Goal: Task Accomplishment & Management: Use online tool/utility

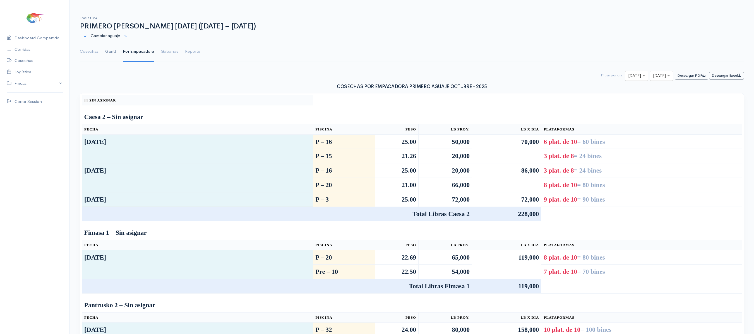
click at [106, 52] on link "Gantt" at bounding box center [110, 52] width 11 height 20
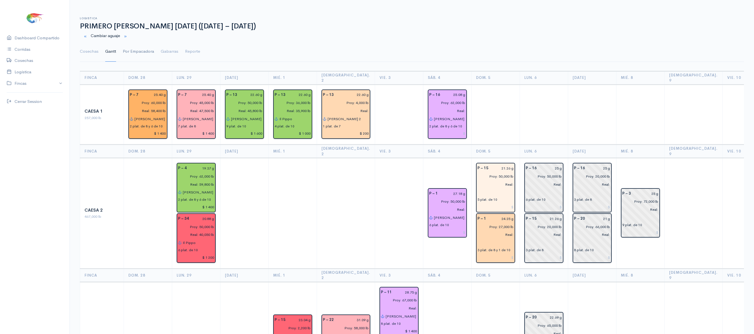
click at [140, 50] on link "Por Empacadora" at bounding box center [138, 52] width 31 height 20
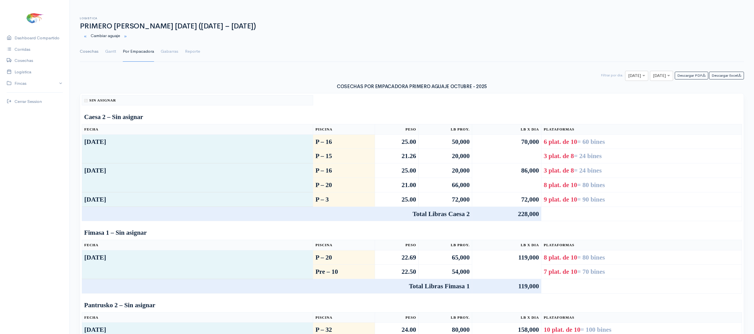
click at [85, 51] on link "Cosechas" at bounding box center [89, 52] width 19 height 20
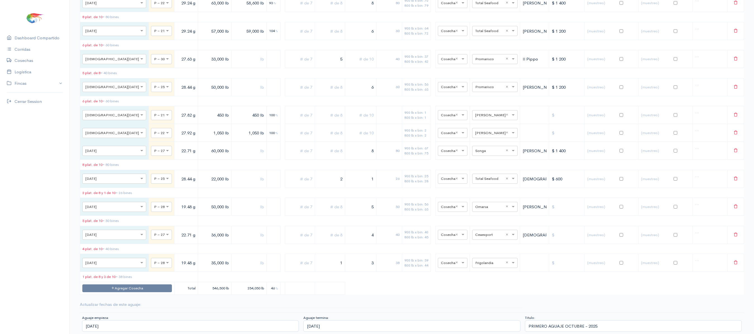
scroll to position [3145, 0]
drag, startPoint x: 186, startPoint y: 260, endPoint x: 197, endPoint y: 258, distance: 10.7
click at [200, 258] on input "35,000 lb" at bounding box center [214, 262] width 29 height 11
type input "37,000 lb"
drag, startPoint x: 337, startPoint y: 258, endPoint x: 347, endPoint y: 257, distance: 10.7
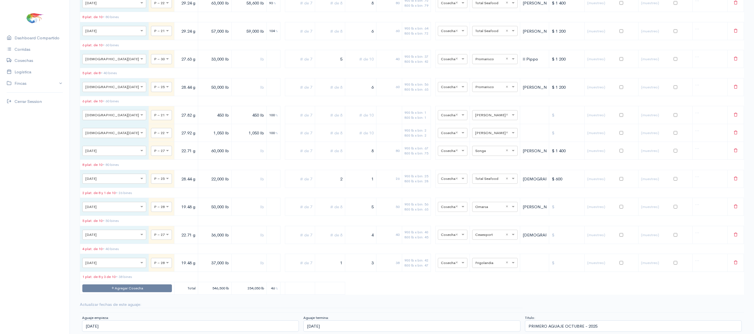
click at [347, 257] on tr "× [DATE] × P – 28 19.48 g 37,000 lb 1 3 38 900 lb x bin: 42 800 lb x bin: 47 × …" at bounding box center [412, 263] width 664 height 18
drag, startPoint x: 347, startPoint y: 257, endPoint x: 389, endPoint y: 254, distance: 42.0
click at [389, 254] on tr "× [DATE] × P – 28 19.48 g 37,000 lb 3 30 900 lb x bin: 42 800 lb x bin: 47 × Co…" at bounding box center [412, 263] width 664 height 18
type input "4"
click at [389, 254] on td "40" at bounding box center [390, 263] width 26 height 18
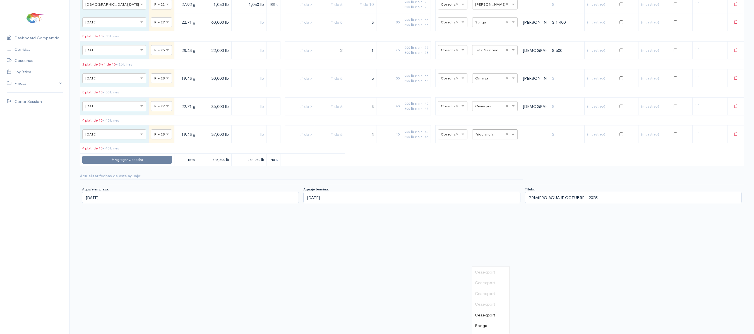
click at [483, 137] on input "text" at bounding box center [489, 134] width 29 height 6
type input "ce"
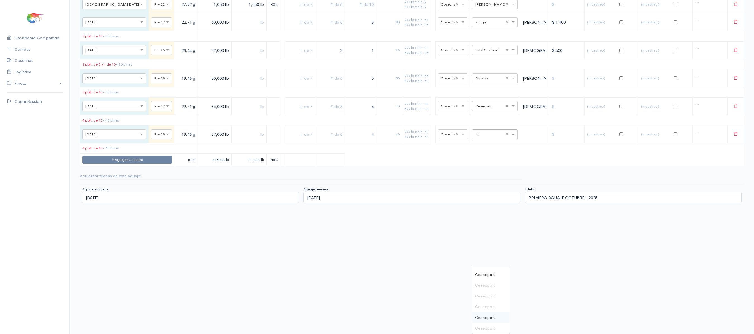
click at [487, 315] on span "Ceaexport" at bounding box center [485, 317] width 20 height 5
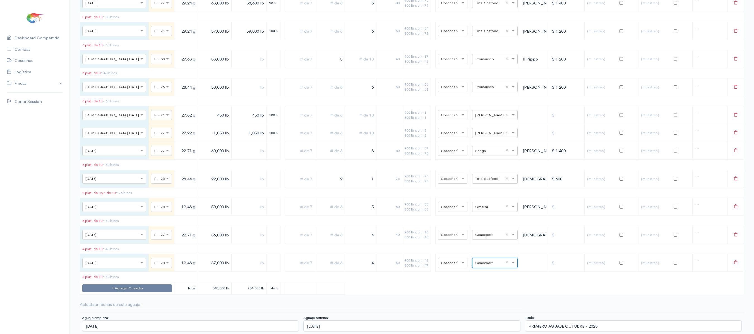
click at [468, 306] on div "Actualizar fechas de este aguaje:" at bounding box center [412, 305] width 664 height 6
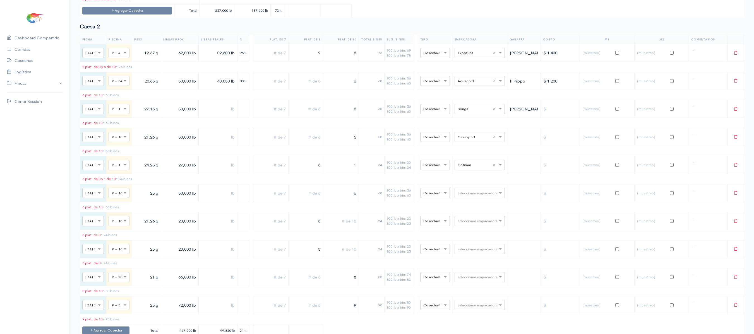
scroll to position [0, 0]
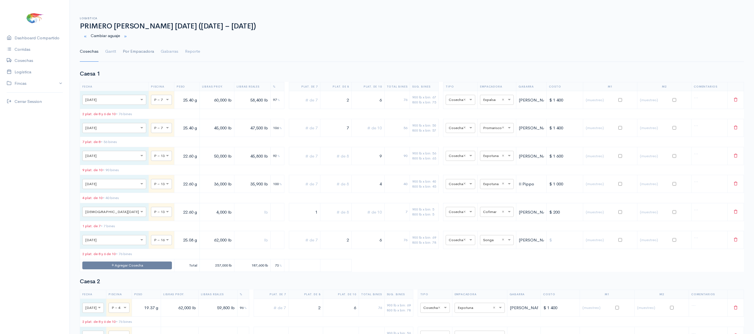
click at [114, 50] on link "Gantt" at bounding box center [110, 52] width 11 height 20
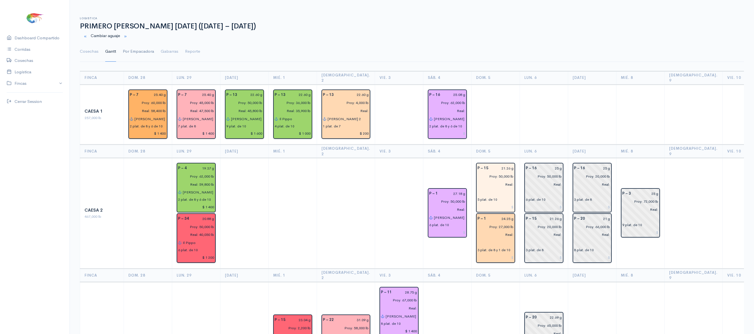
click at [140, 52] on link "Por Empacadora" at bounding box center [138, 52] width 31 height 20
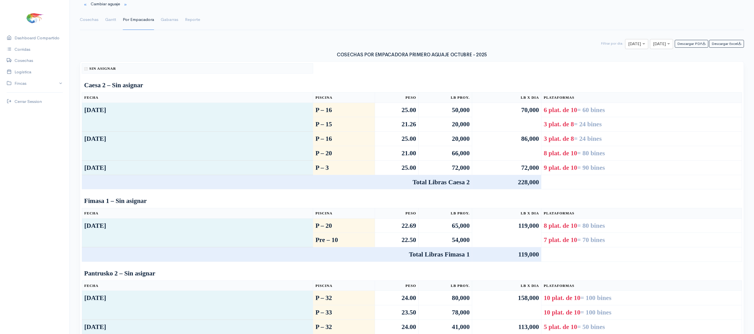
scroll to position [33, 0]
type input "5"
click at [653, 45] on input "text" at bounding box center [656, 43] width 7 height 7
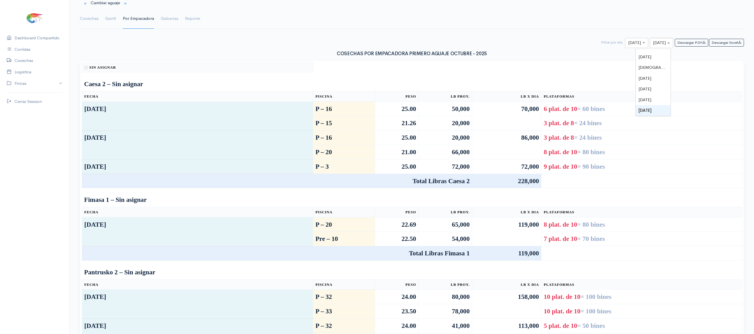
type input "5"
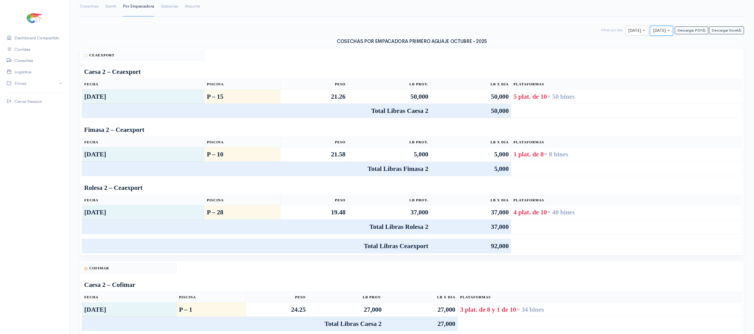
scroll to position [46, 0]
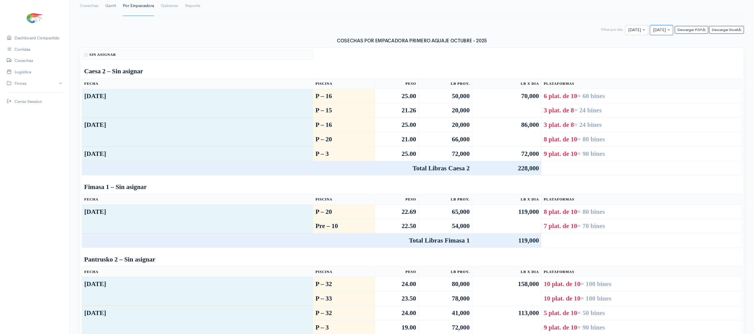
click at [108, 9] on link "Gantt" at bounding box center [110, 6] width 11 height 20
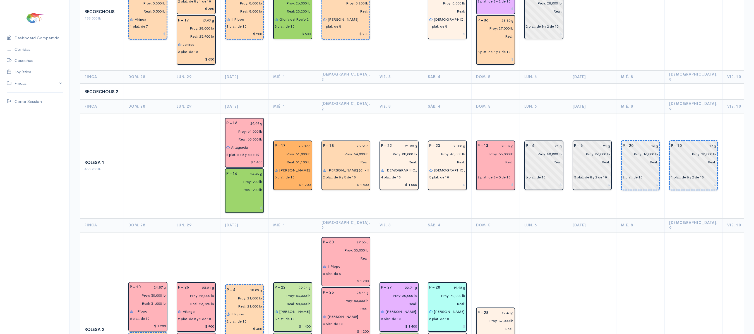
scroll to position [896, 0]
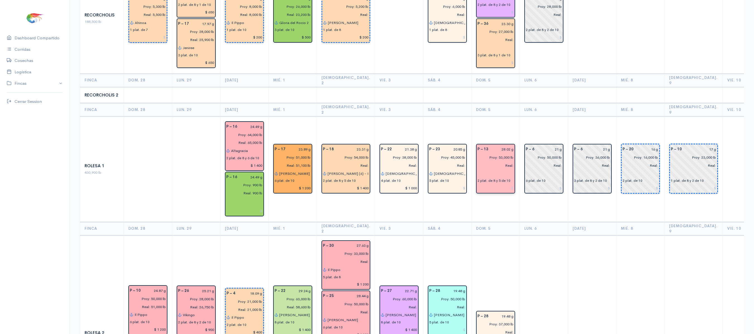
click at [486, 170] on input "text" at bounding box center [496, 174] width 36 height 8
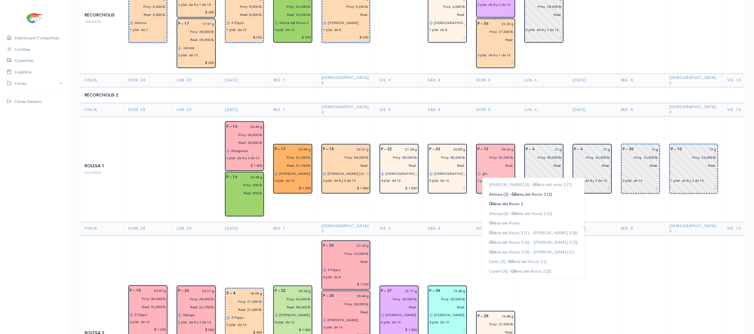
click at [490, 201] on ngb-highlight "Glo ria del Rocio 2" at bounding box center [506, 203] width 34 height 5
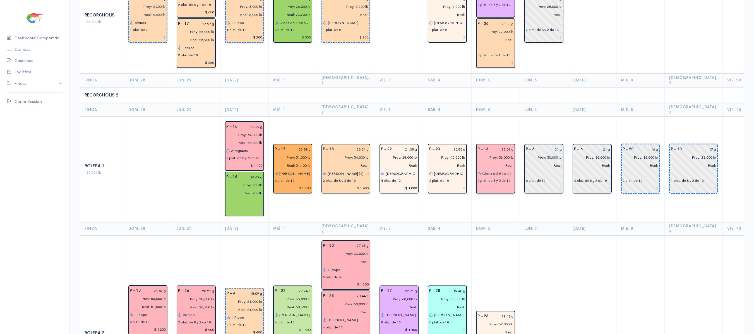
type input "Gloria del Rocio 2"
click at [492, 166] on td "P – 13 28.02 g Proy: 53,000 lb Real: Gloria del Rocio 2 2 plat. de 8 y 5 de 10" at bounding box center [495, 170] width 48 height 106
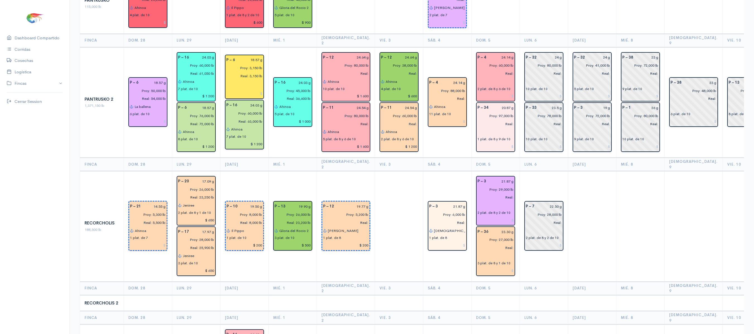
scroll to position [687, 0]
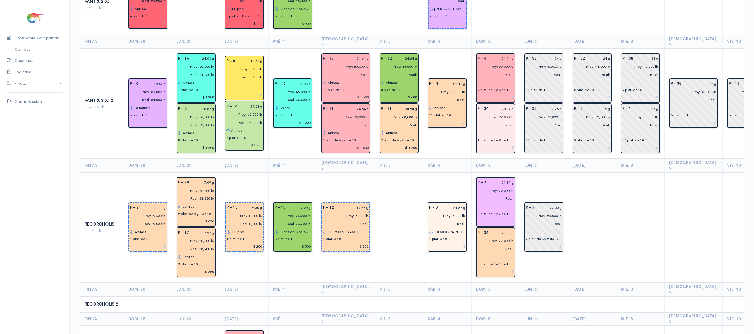
click at [478, 203] on input "text" at bounding box center [496, 207] width 36 height 8
click at [499, 215] on ngb-highlight "Jes us del gran poder" at bounding box center [509, 217] width 40 height 5
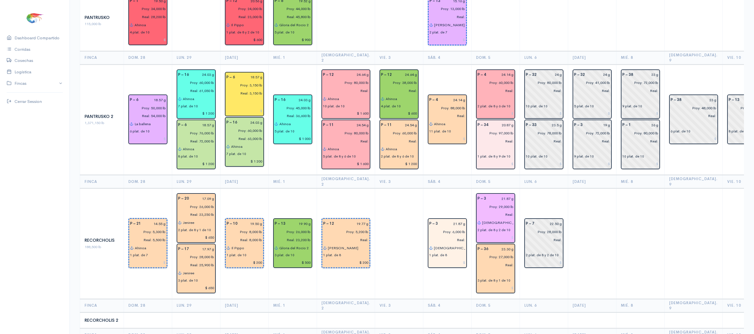
scroll to position [670, 0]
type input "[DEMOGRAPHIC_DATA] del gran poder"
click at [483, 270] on input "text" at bounding box center [496, 274] width 36 height 8
click at [491, 282] on ngb-highlight "Je sus del gran poder" at bounding box center [509, 284] width 40 height 5
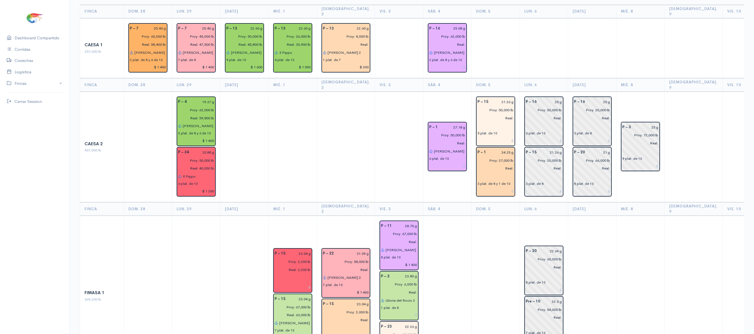
scroll to position [66, 0]
type input "[DEMOGRAPHIC_DATA] del gran poder"
click at [478, 173] on input "text" at bounding box center [496, 177] width 36 height 8
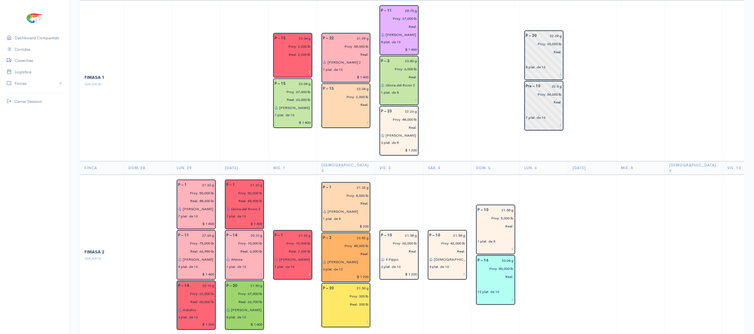
scroll to position [281, 0]
click at [486, 281] on input "text" at bounding box center [496, 285] width 36 height 8
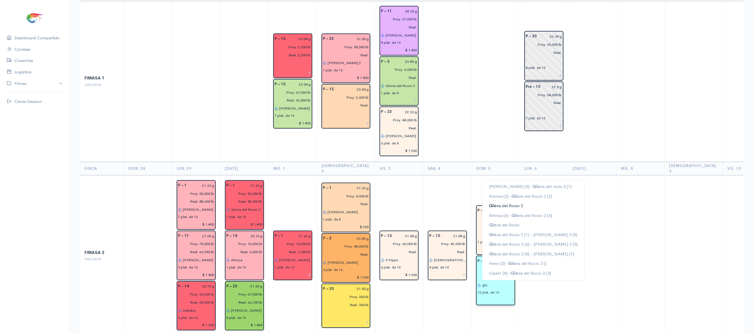
click at [497, 203] on ngb-highlight "Glo ria del Rocio 2" at bounding box center [506, 205] width 34 height 5
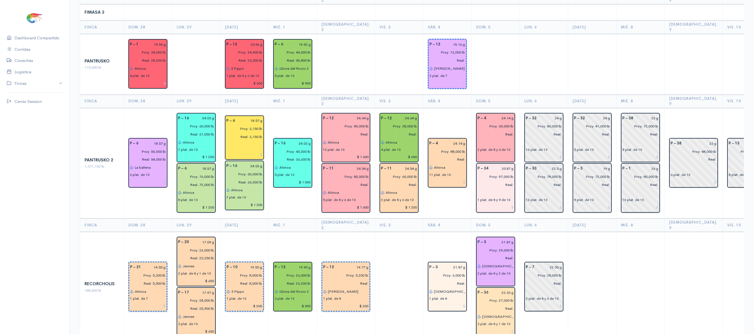
scroll to position [627, 0]
type input "Gloria del Rocio 2 (8) - [DEMOGRAPHIC_DATA] del Gran Poder (2)"
click at [479, 188] on input "text" at bounding box center [496, 192] width 36 height 8
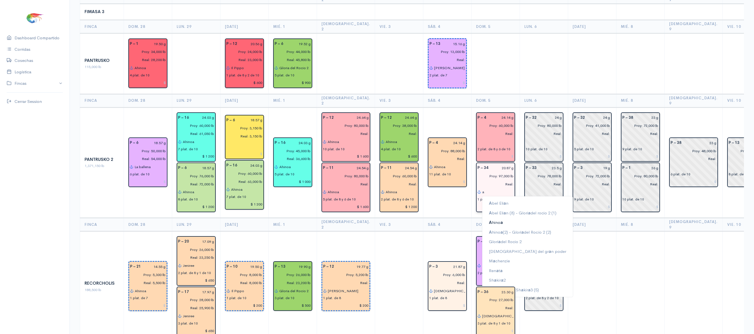
click at [495, 218] on button "A hino a" at bounding box center [527, 223] width 91 height 10
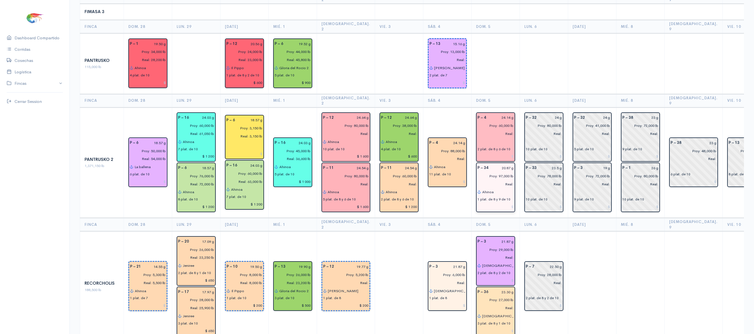
type input "Ahinoa"
click at [478, 138] on input "text" at bounding box center [496, 142] width 36 height 8
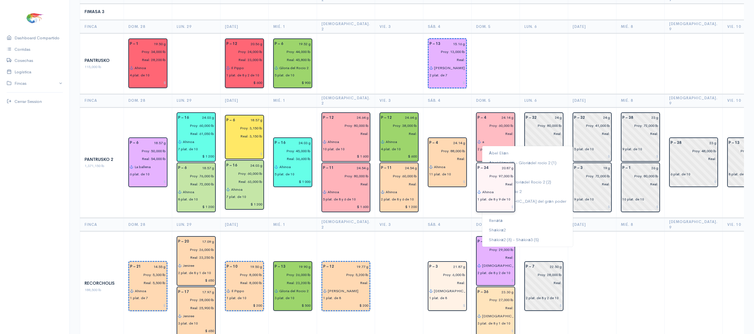
click at [496, 168] on button "A hino a" at bounding box center [527, 173] width 91 height 10
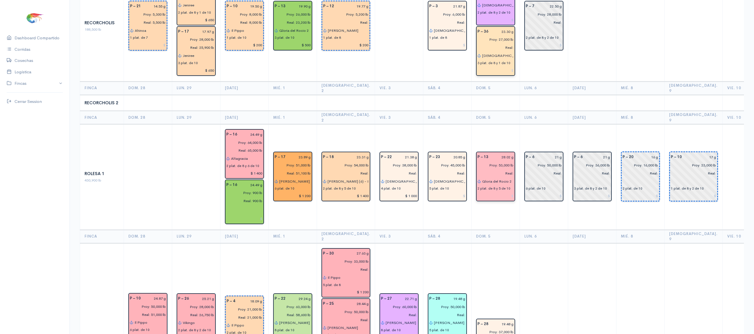
scroll to position [888, 0]
type input "Ahinoa"
click at [500, 178] on input "Gloria del Rocio 2" at bounding box center [498, 182] width 32 height 8
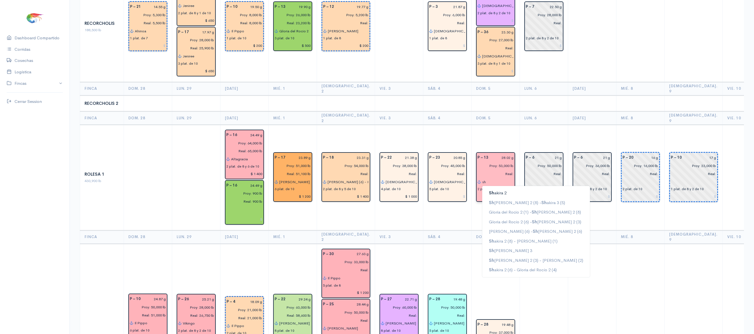
click at [497, 188] on button "[PERSON_NAME] 2" at bounding box center [536, 193] width 108 height 10
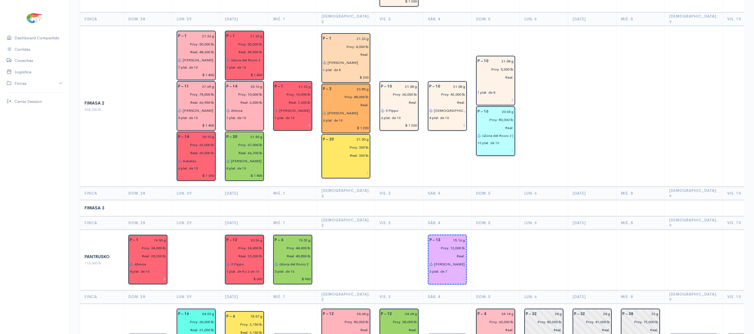
scroll to position [429, 0]
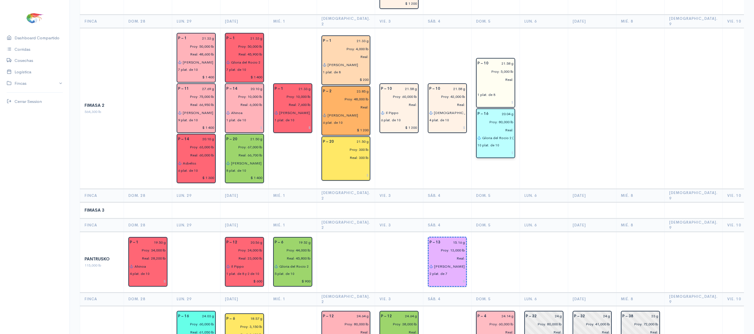
type input "[PERSON_NAME] 2"
click at [481, 84] on input "text" at bounding box center [496, 88] width 36 height 8
click at [491, 106] on ngb-highlight "S hakira 2" at bounding box center [498, 108] width 18 height 5
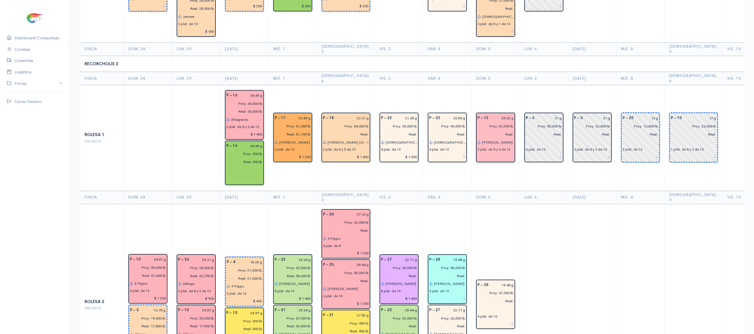
scroll to position [928, 0]
type input "[PERSON_NAME] 2"
click at [478, 305] on input "text" at bounding box center [496, 309] width 36 height 8
click at [520, 325] on button "Je hova es mi guerrero" at bounding box center [534, 330] width 104 height 10
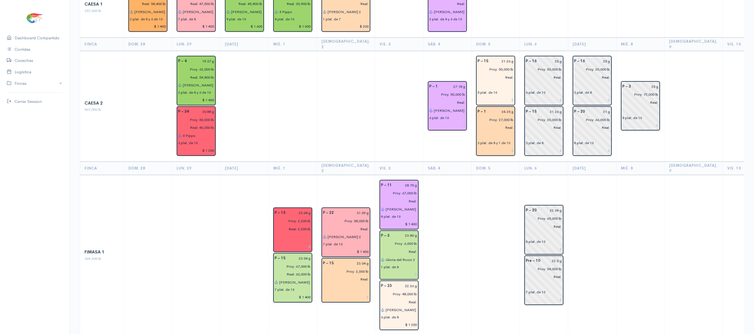
scroll to position [107, 0]
type input "[DEMOGRAPHIC_DATA] es mi guerrero"
click at [478, 132] on input "text" at bounding box center [496, 136] width 36 height 8
click at [510, 155] on ngb-highlight "Je hova es mi guerrero" at bounding box center [509, 157] width 41 height 5
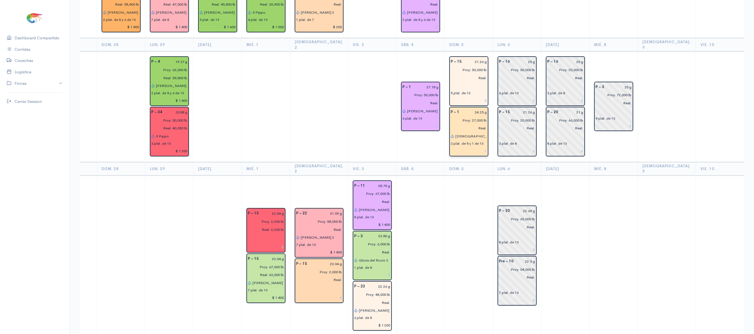
scroll to position [0, 27]
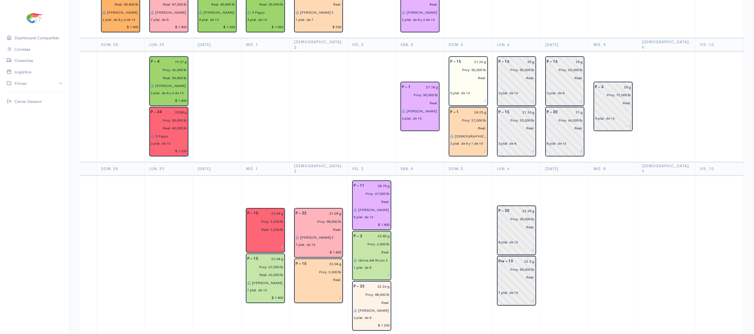
type input "[DEMOGRAPHIC_DATA] es mi guerrero"
click at [450, 82] on input "text" at bounding box center [468, 86] width 36 height 8
click at [471, 92] on button "Il Pippo" at bounding box center [493, 97] width 77 height 10
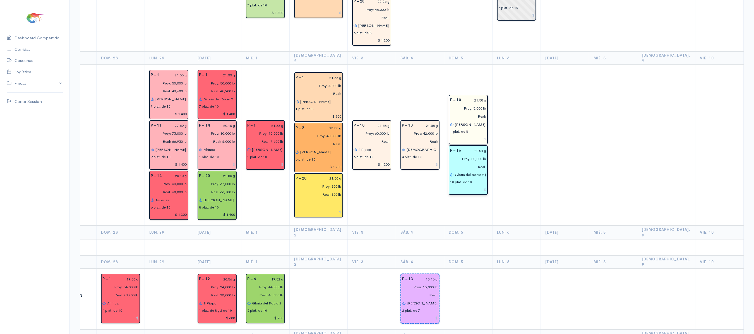
scroll to position [390, 0]
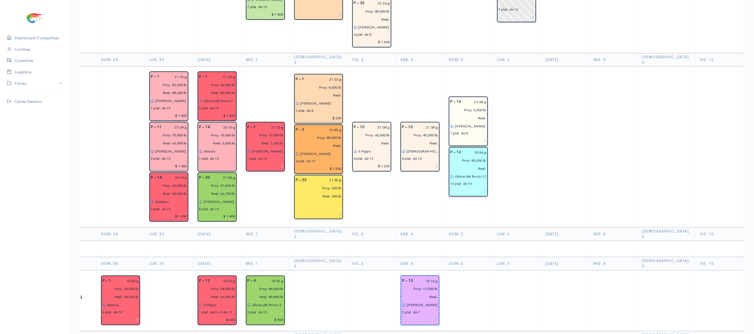
type input "Il Pippo"
click at [467, 122] on input "[PERSON_NAME] 2" at bounding box center [471, 126] width 32 height 8
click at [466, 130] on ngb-typeahead-window "Il Pippo [PERSON_NAME] (6) - Il Pippo (1) [PERSON_NAME] (8) - Il Pippo" at bounding box center [494, 147] width 78 height 34
click at [483, 133] on button "Il Pippo" at bounding box center [493, 138] width 77 height 10
type input "Il Pippo"
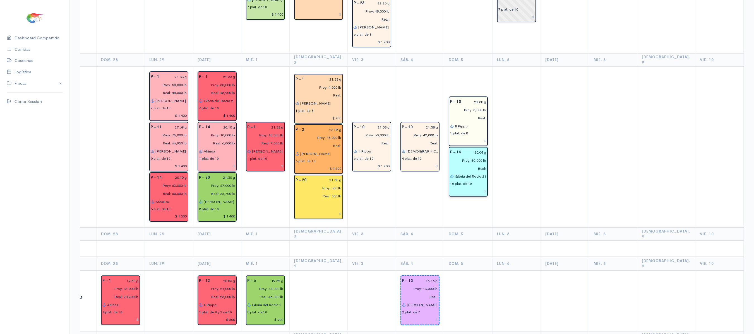
click at [497, 111] on td at bounding box center [516, 147] width 48 height 161
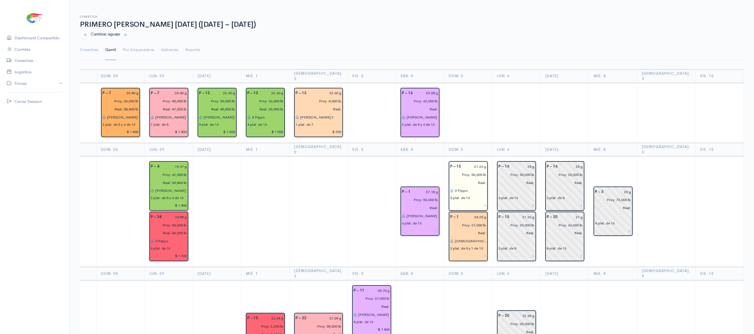
scroll to position [1, 0]
click at [85, 57] on link "Cosechas" at bounding box center [89, 50] width 19 height 20
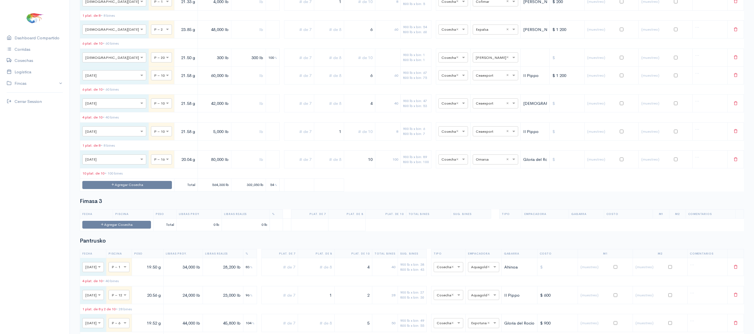
scroll to position [1096, 0]
drag, startPoint x: 352, startPoint y: 206, endPoint x: 422, endPoint y: 207, distance: 70.3
click at [422, 168] on tr "× [DATE] × P – 16 20.04 g 80,000 lb 10 100 900 lb x bin: 89 800 lb x bin: 100 ×…" at bounding box center [412, 159] width 664 height 18
type input "8"
click at [420, 168] on td "900 lb x bin: 89 800 lb x bin: 100" at bounding box center [416, 159] width 31 height 18
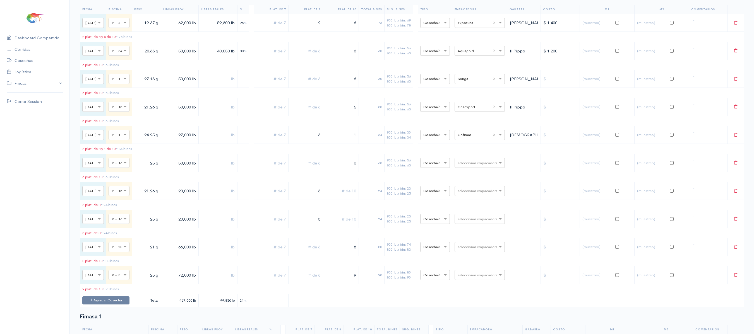
scroll to position [0, 0]
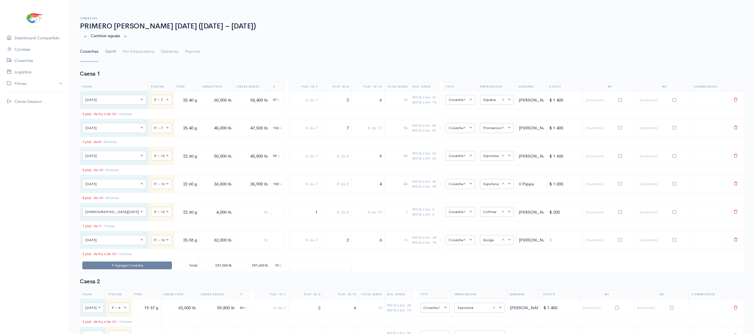
click at [107, 52] on link "Gantt" at bounding box center [110, 52] width 11 height 20
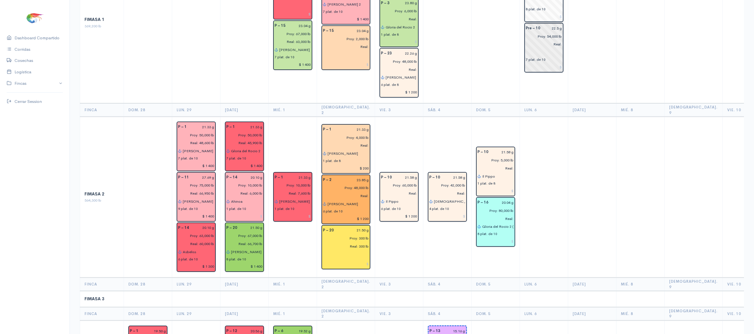
scroll to position [341, 0]
click at [501, 222] on input "Gloria del Rocio 2 (8) - [DEMOGRAPHIC_DATA] del Gran Poder (2)" at bounding box center [498, 226] width 32 height 8
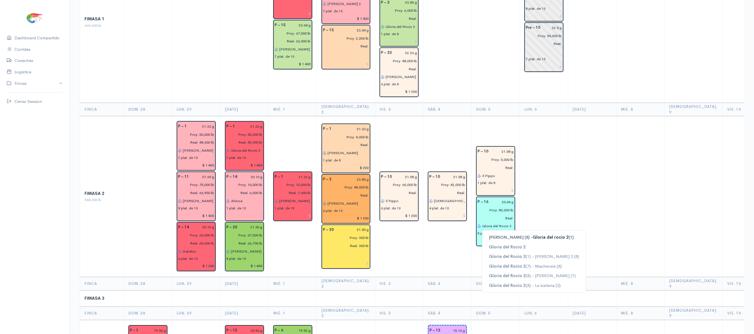
type input "Gloria del Rocio 2"
click at [535, 176] on td at bounding box center [544, 196] width 48 height 161
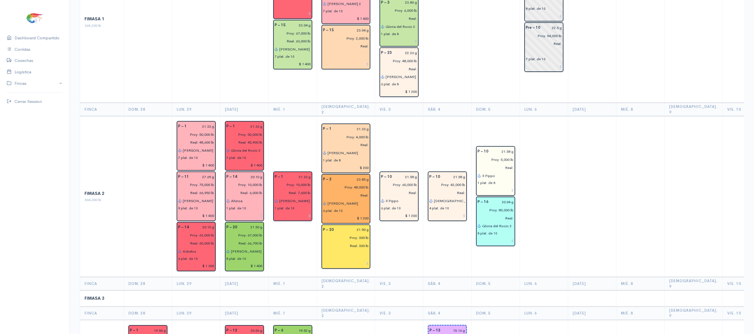
click at [489, 172] on input "Il Pippo" at bounding box center [498, 176] width 32 height 8
click at [548, 189] on td at bounding box center [544, 196] width 48 height 161
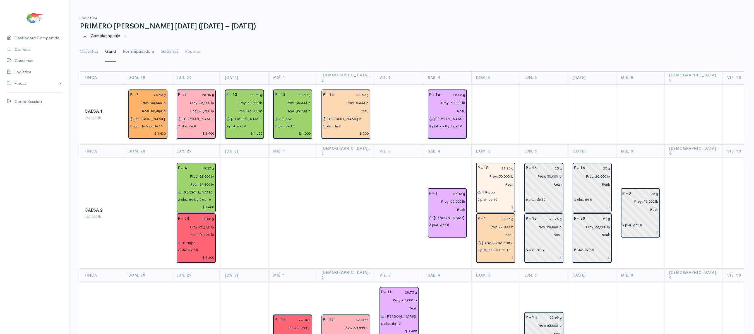
click at [140, 45] on link "Por Empacadora" at bounding box center [138, 52] width 31 height 20
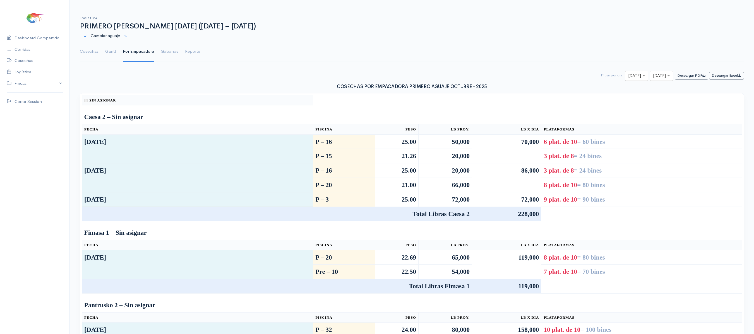
click at [628, 75] on input "text" at bounding box center [631, 76] width 7 height 7
type input "5"
click at [657, 73] on div "× [DATE]" at bounding box center [661, 76] width 23 height 10
type input "5"
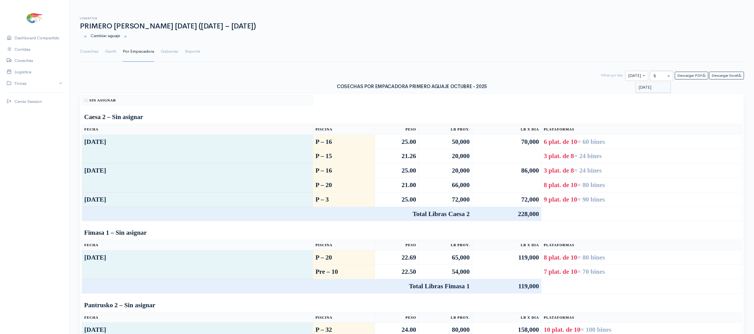
scroll to position [0, 0]
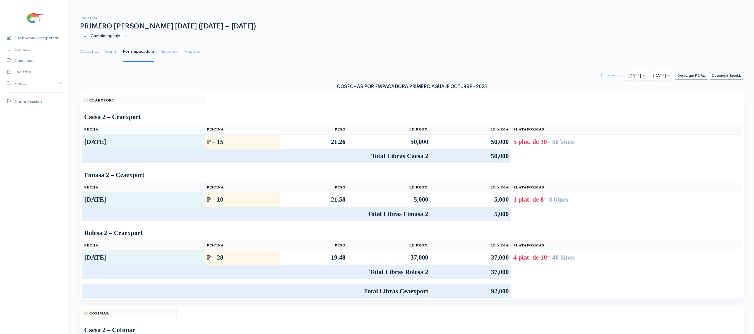
drag, startPoint x: 461, startPoint y: 134, endPoint x: 444, endPoint y: -68, distance: 202.2
click at [444, 0] on html "Caesa 1 Caesa 2 Fimasa 1 Fimasa 2 Fimasa 3 Pantrusko Pantrusko 2 Recorcholis Re…" at bounding box center [377, 167] width 754 height 334
click at [277, 79] on div "Descargar PDF Descargar Excel × [DATE] × [DATE] Filtrar por dia:" at bounding box center [411, 76] width 671 height 10
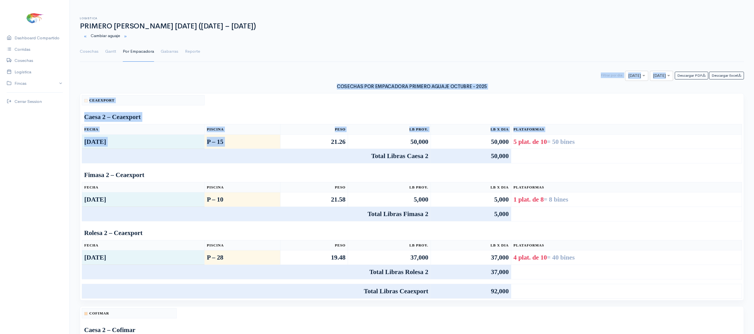
drag, startPoint x: 277, startPoint y: 79, endPoint x: 245, endPoint y: 151, distance: 78.7
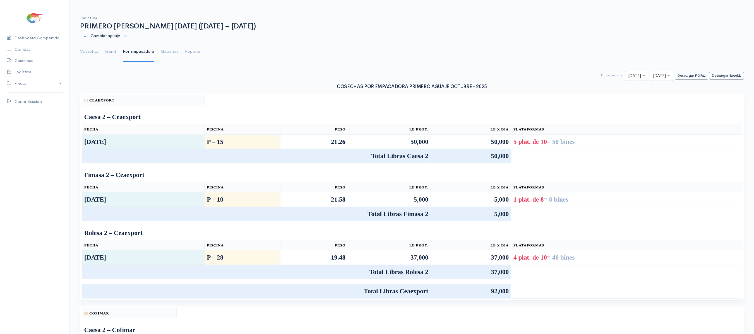
click at [715, 174] on td "Fimasa 2 – Ceaexport" at bounding box center [412, 175] width 660 height 14
click at [108, 56] on link "Gantt" at bounding box center [110, 52] width 11 height 20
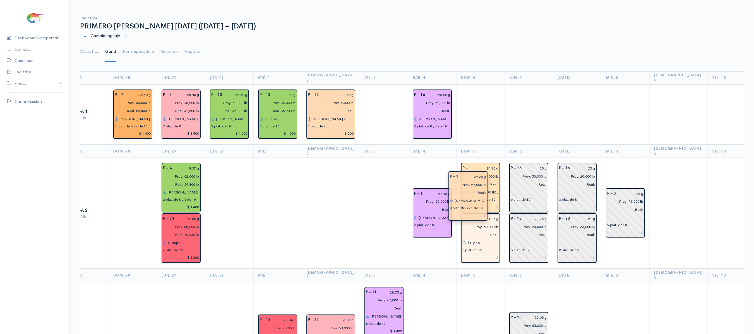
drag, startPoint x: 476, startPoint y: 215, endPoint x: 474, endPoint y: 172, distance: 43.0
click at [485, 116] on td at bounding box center [480, 115] width 48 height 60
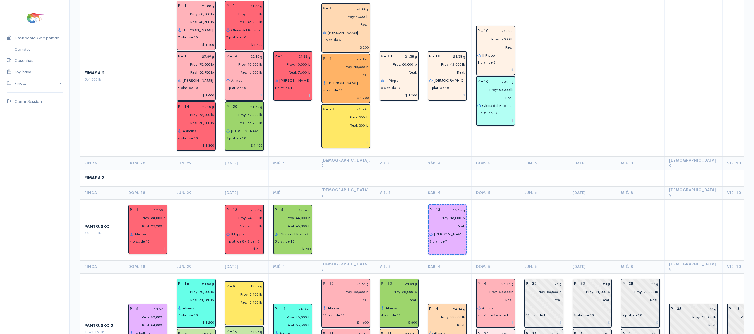
scroll to position [462, 0]
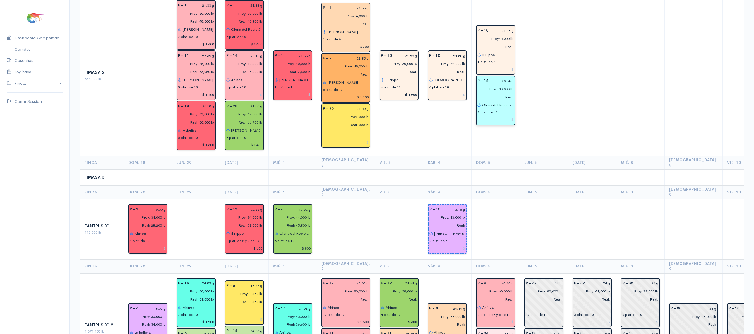
click at [501, 101] on input "Gloria del Rocio 2" at bounding box center [498, 105] width 32 height 8
click at [491, 114] on ngb-highlight "[DEMOGRAPHIC_DATA] del gran poder" at bounding box center [527, 116] width 77 height 5
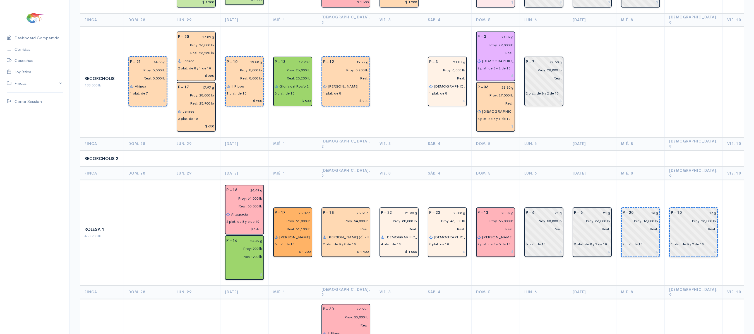
scroll to position [833, 0]
type input "[DEMOGRAPHIC_DATA] del gran poder"
click at [491, 233] on input "[PERSON_NAME] 2" at bounding box center [498, 237] width 32 height 8
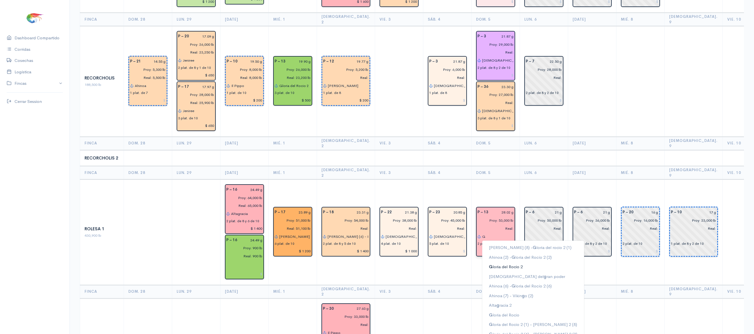
click at [501, 264] on ngb-highlight "G loria del Rocio 2" at bounding box center [506, 266] width 34 height 5
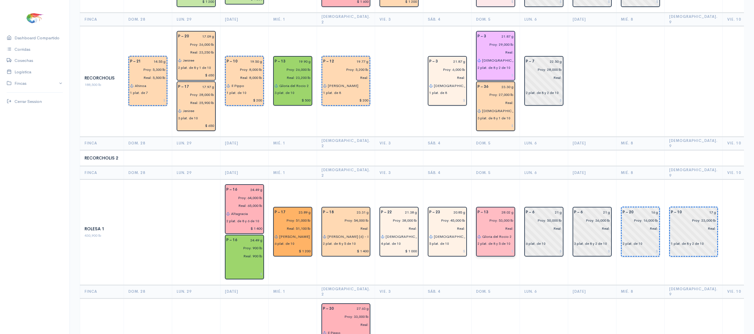
type input "Gloria del Rocio 2"
click at [482, 56] on input "[DEMOGRAPHIC_DATA] del gran poder" at bounding box center [498, 60] width 32 height 8
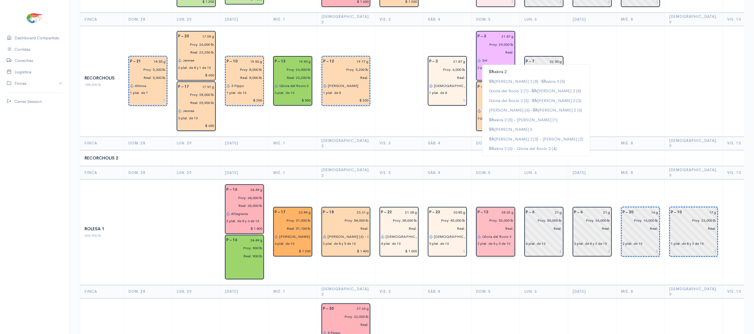
click at [497, 67] on button "[PERSON_NAME] 2" at bounding box center [536, 72] width 108 height 10
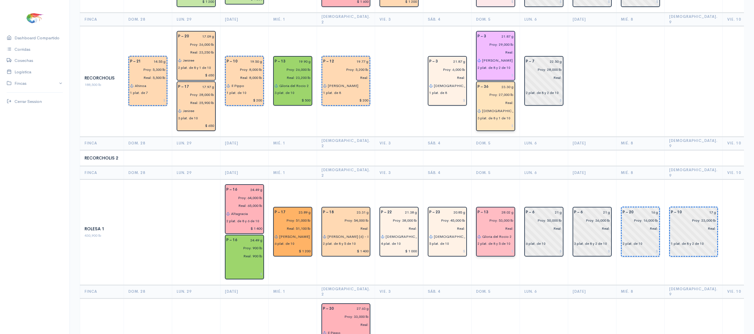
type input "[PERSON_NAME] 2"
click at [482, 107] on input "[DEMOGRAPHIC_DATA] del gran poder" at bounding box center [498, 111] width 32 height 8
click at [496, 118] on button "[PERSON_NAME] 2" at bounding box center [536, 123] width 108 height 10
type input "[PERSON_NAME] 2"
click at [501, 122] on input at bounding box center [496, 126] width 36 height 8
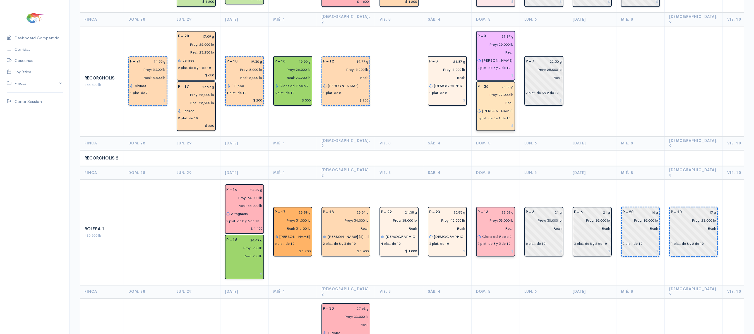
type input "$"
click at [520, 82] on td "P – 7 22.50 g Proy: 28,000 lb Real: 2 plat. de 8 y 2 de 10" at bounding box center [544, 81] width 48 height 111
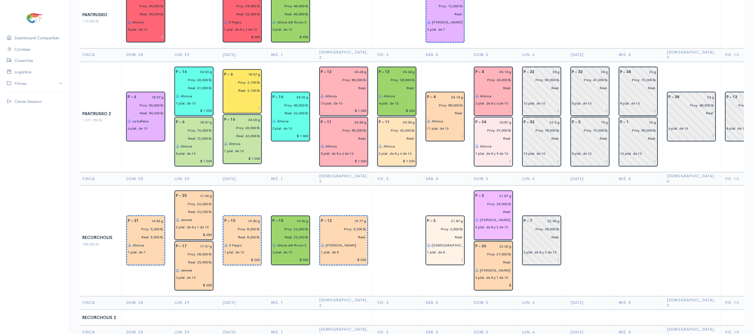
scroll to position [674, 0]
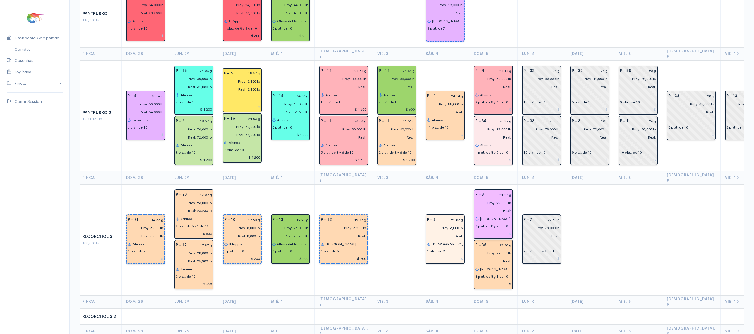
click at [526, 185] on td "P – 7 22.50 g Proy: 28,000 lb Real: 2 plat. de 8 y 2 de 10" at bounding box center [542, 240] width 48 height 111
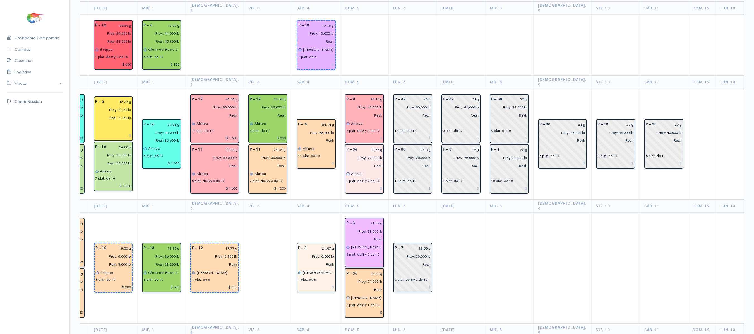
scroll to position [645, 0]
drag, startPoint x: 339, startPoint y: 100, endPoint x: 347, endPoint y: -68, distance: 167.7
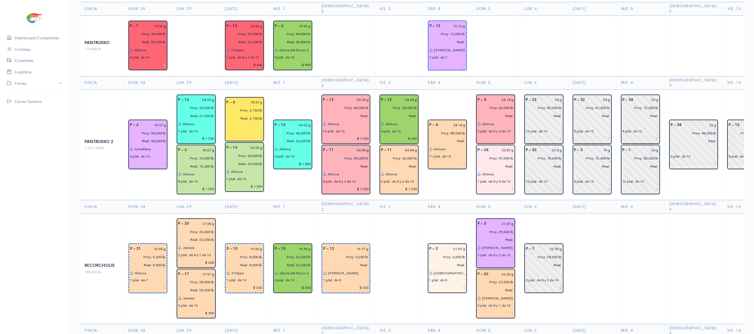
click at [89, 76] on th "Finca" at bounding box center [102, 82] width 44 height 13
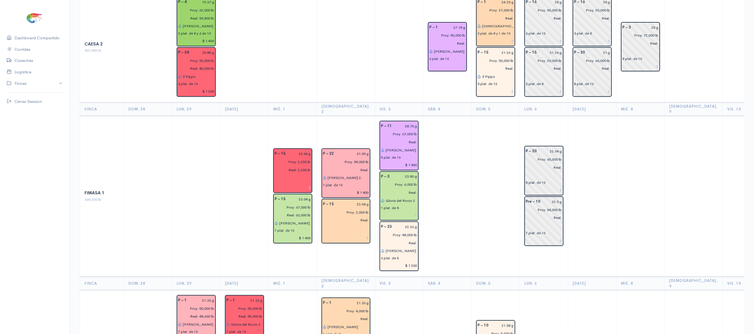
scroll to position [0, 0]
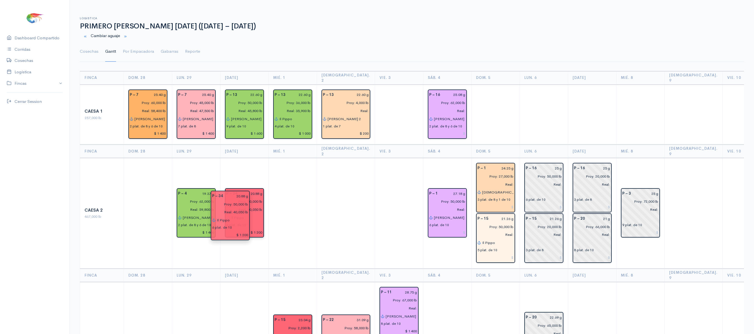
drag, startPoint x: 200, startPoint y: 221, endPoint x: 239, endPoint y: 211, distance: 40.2
click at [342, 269] on th "[DEMOGRAPHIC_DATA]. 2" at bounding box center [346, 275] width 58 height 13
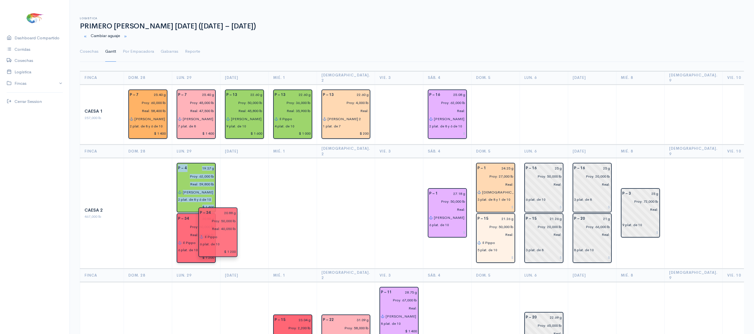
drag, startPoint x: 229, startPoint y: 190, endPoint x: 204, endPoint y: 218, distance: 37.1
click at [260, 203] on td at bounding box center [245, 213] width 48 height 111
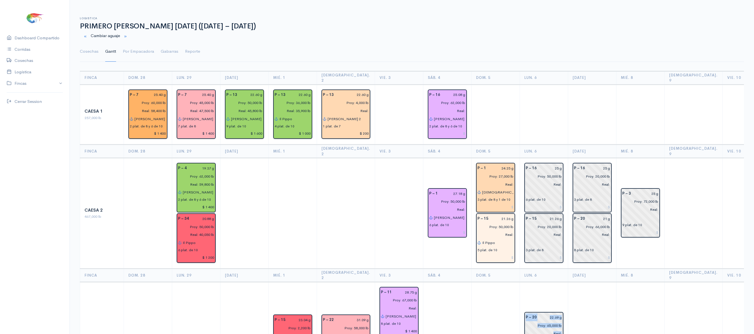
drag, startPoint x: 502, startPoint y: 324, endPoint x: 486, endPoint y: -61, distance: 385.0
click at [486, 0] on html "Caesa 1 Caesa 2 Fimasa 1 Fimasa 2 Fimasa 3 Pantrusko Pantrusko 2 Recorcholis Re…" at bounding box center [377, 167] width 754 height 334
click at [502, 53] on ul "Cosechas Gantt Por Empacadora Gabarras Reporte" at bounding box center [412, 52] width 664 height 20
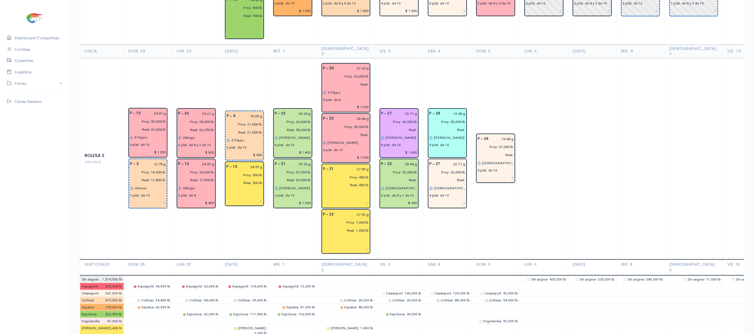
scroll to position [1071, 0]
